Goal: Information Seeking & Learning: Learn about a topic

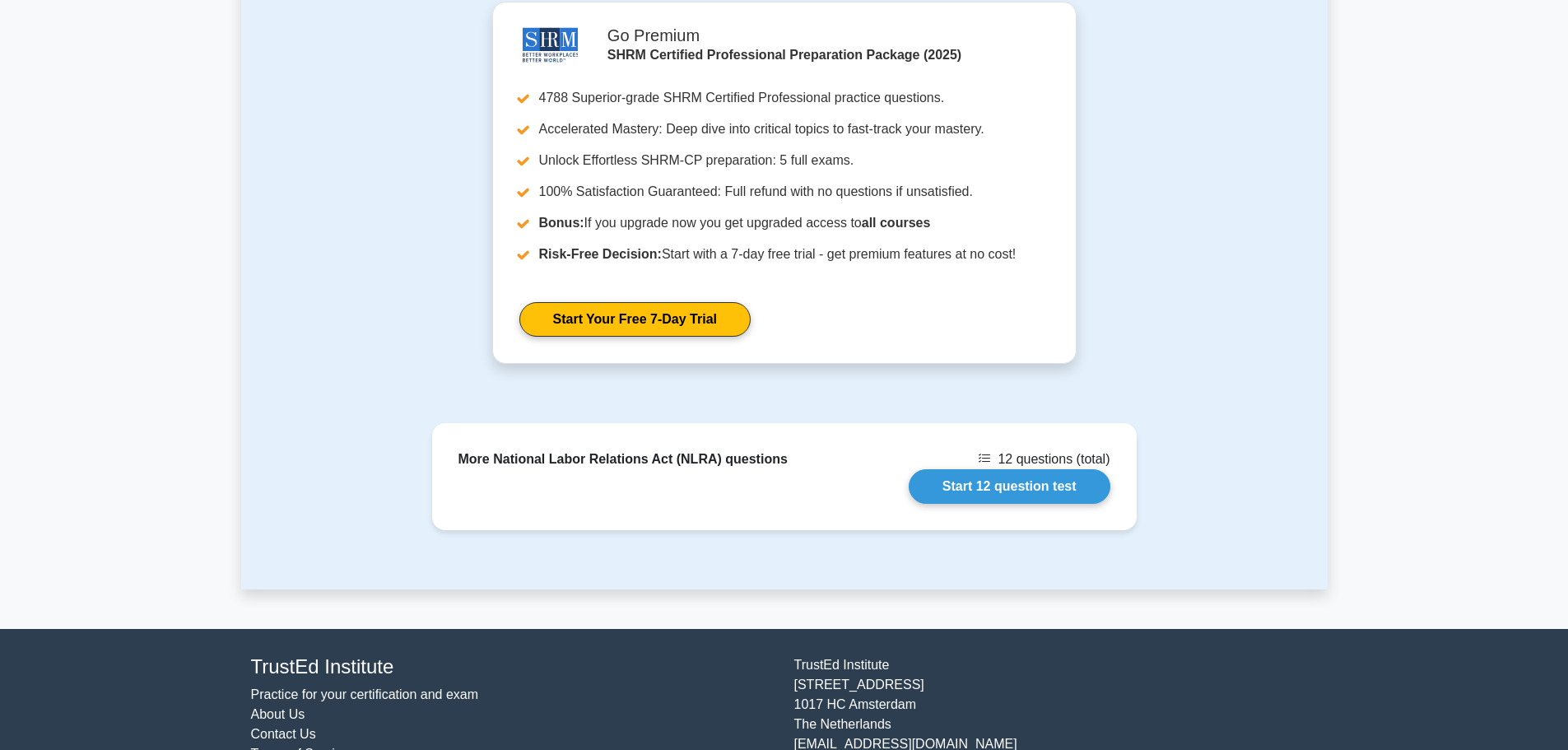
scroll to position [1341, 0]
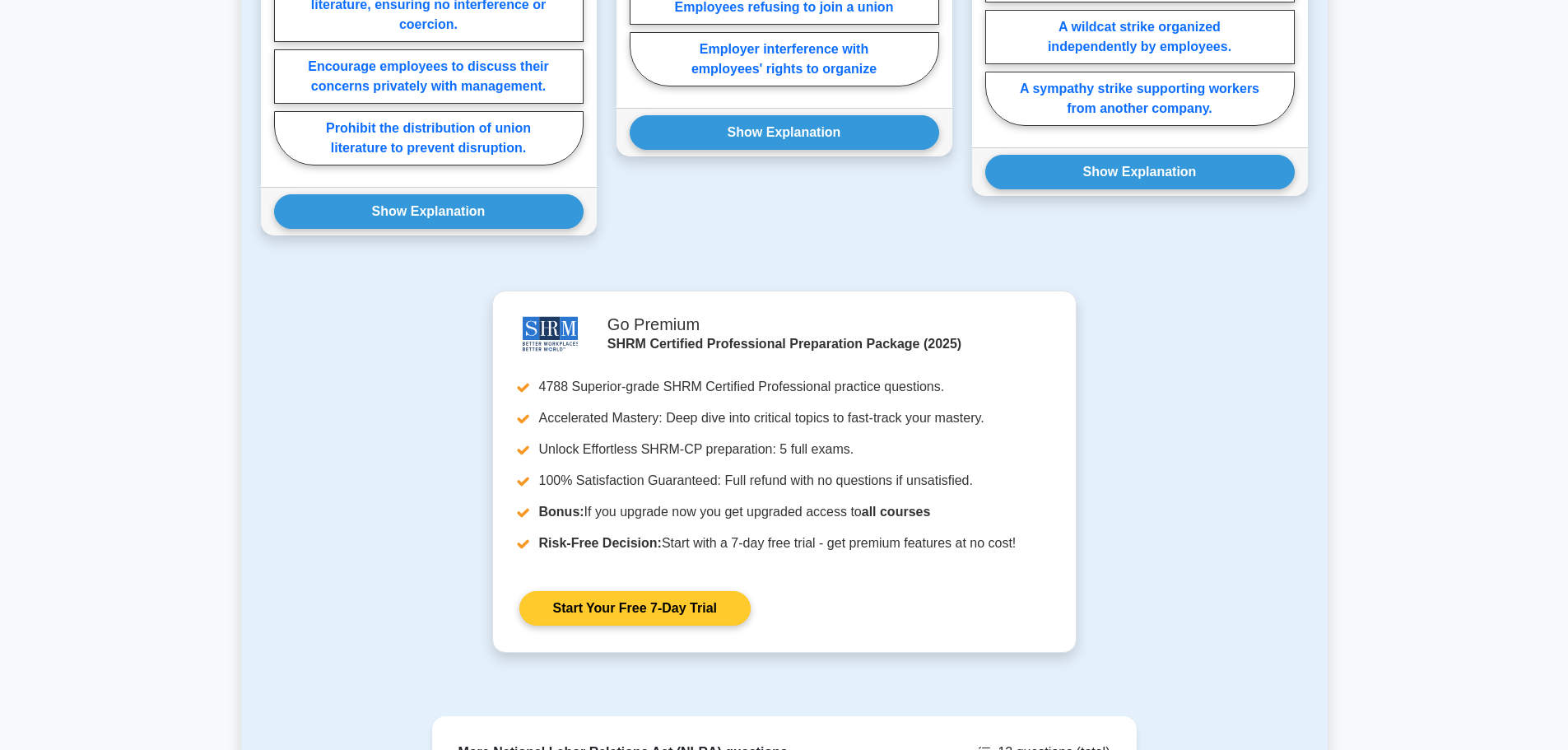
scroll to position [576, 0]
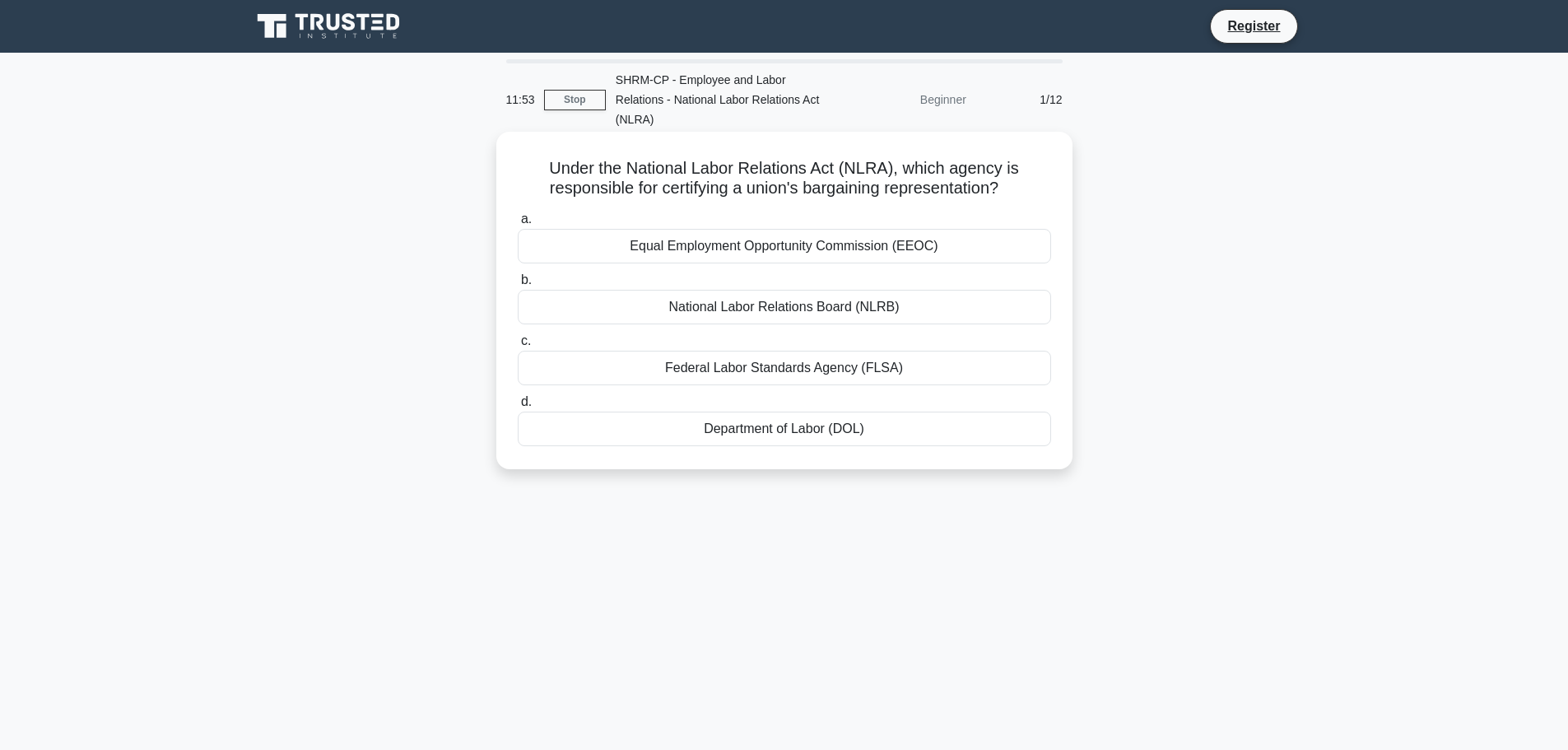
click at [848, 308] on div "National Labor Relations Board (NLRB)" at bounding box center [784, 307] width 533 height 35
click at [518, 286] on input "b. National Labor Relations Board (NLRB)" at bounding box center [518, 280] width 0 height 11
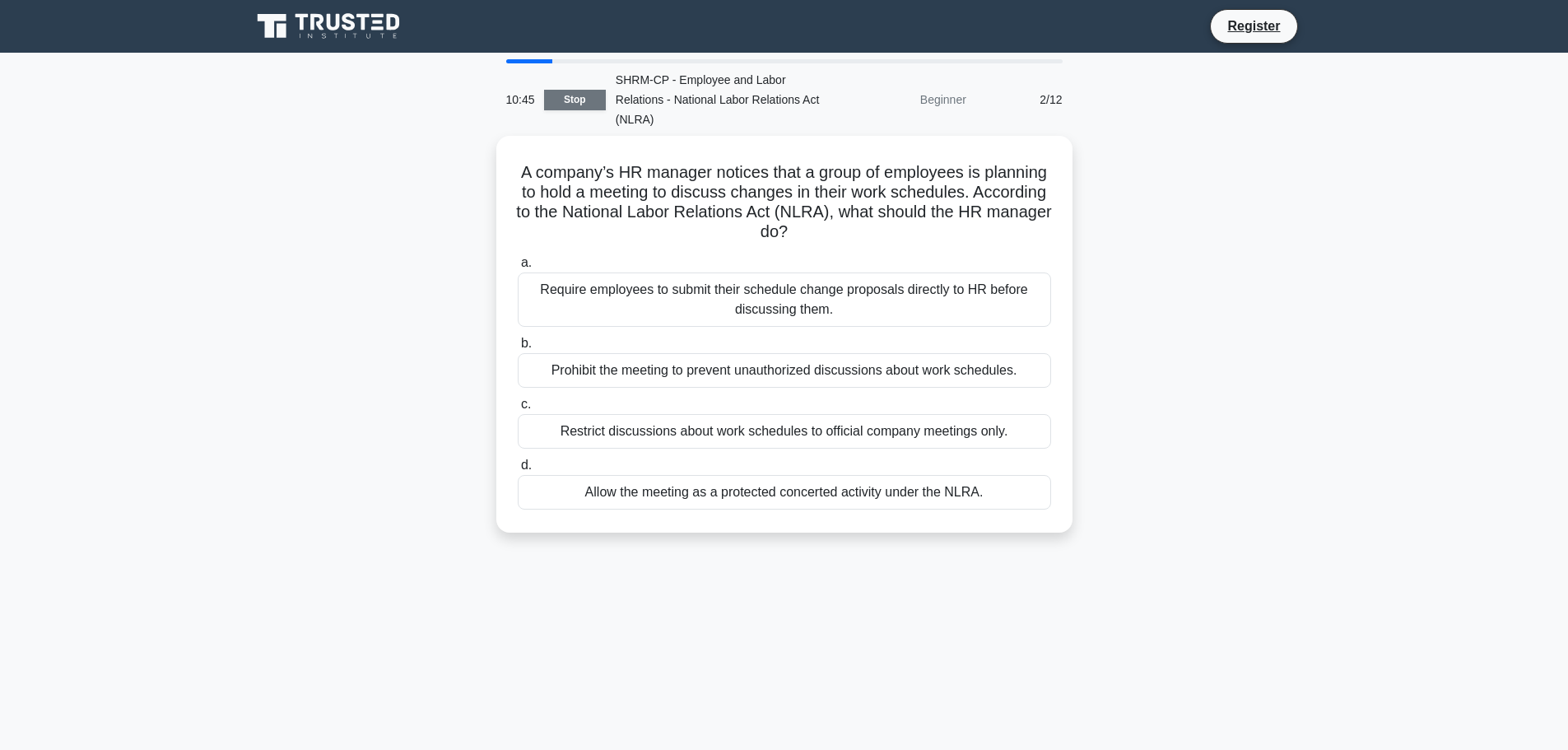
click at [580, 102] on link "Stop" at bounding box center [575, 100] width 62 height 21
